Goal: Task Accomplishment & Management: Manage account settings

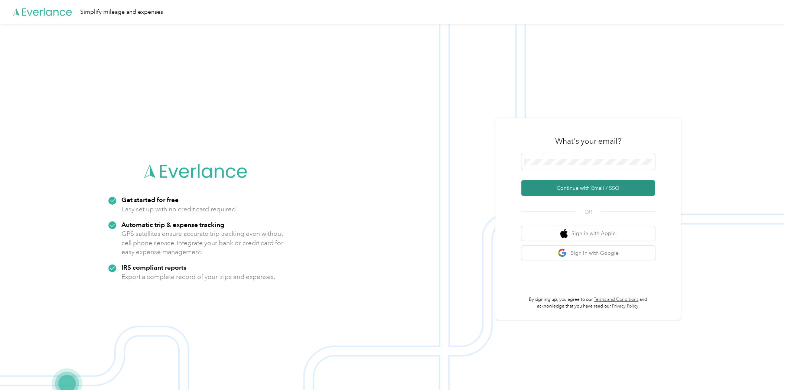
click at [620, 192] on button "Continue with Email / SSO" at bounding box center [589, 188] width 134 height 16
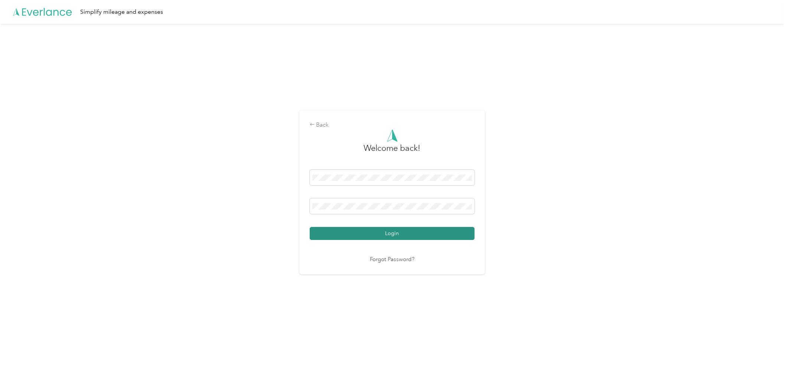
click at [416, 230] on button "Login" at bounding box center [392, 233] width 165 height 13
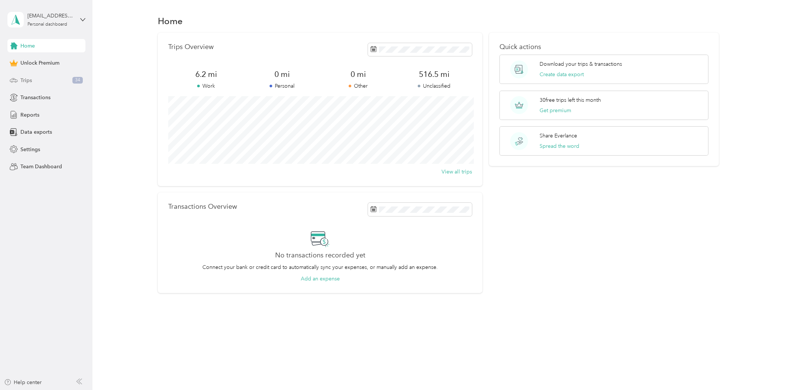
click at [38, 79] on div "Trips 34" at bounding box center [46, 80] width 78 height 13
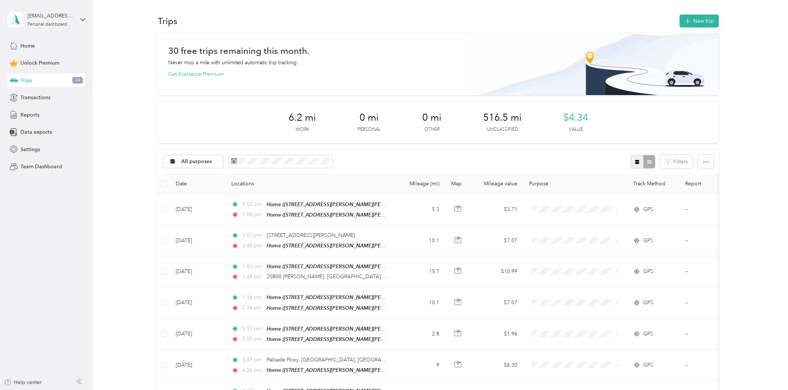
click at [635, 164] on icon "button" at bounding box center [637, 161] width 5 height 5
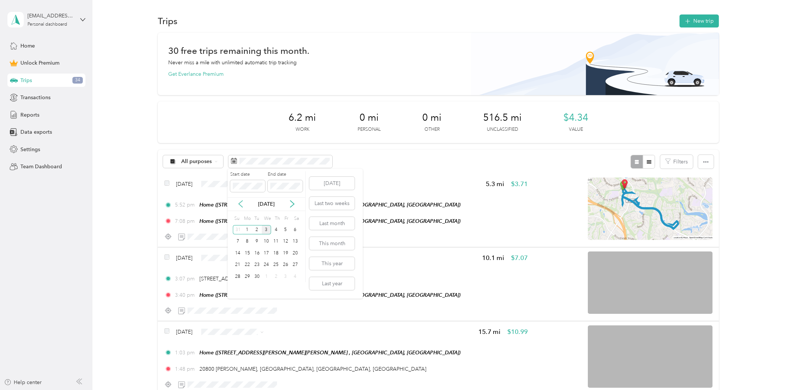
click at [238, 205] on icon at bounding box center [240, 203] width 7 height 7
click at [247, 263] on div "18" at bounding box center [248, 264] width 10 height 9
click at [239, 287] on div "31" at bounding box center [238, 288] width 10 height 9
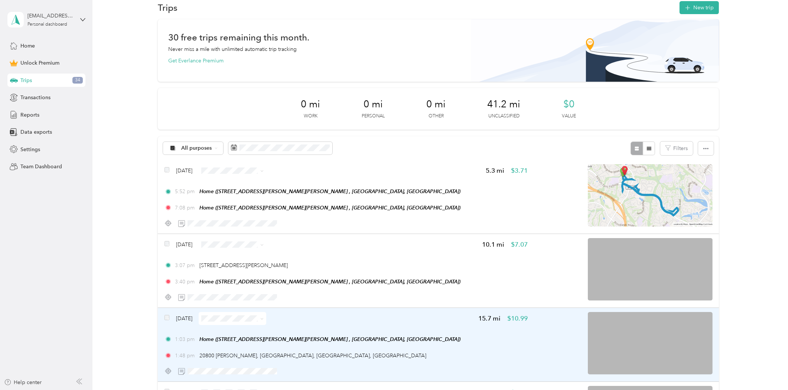
scroll to position [3, 0]
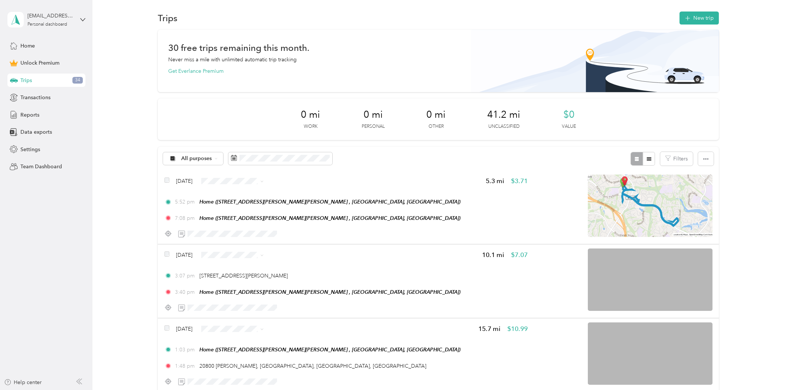
click at [80, 15] on div "[EMAIL_ADDRESS][DOMAIN_NAME] Personal dashboard" at bounding box center [46, 20] width 78 height 26
click at [50, 60] on div "Log out" at bounding box center [86, 60] width 146 height 13
